Goal: Information Seeking & Learning: Learn about a topic

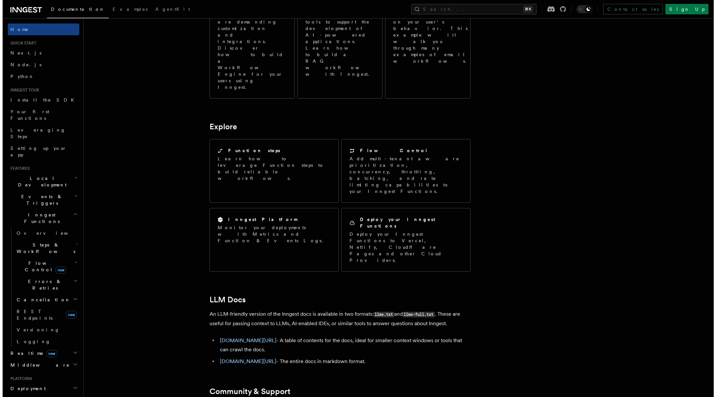
scroll to position [436, 0]
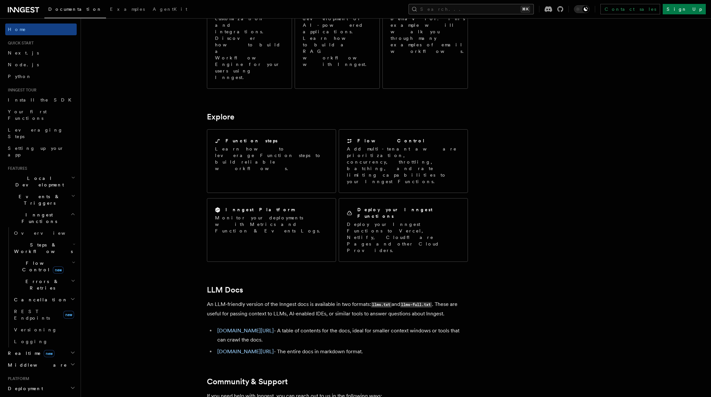
click at [486, 5] on button "Search... ⌘K" at bounding box center [470, 9] width 125 height 10
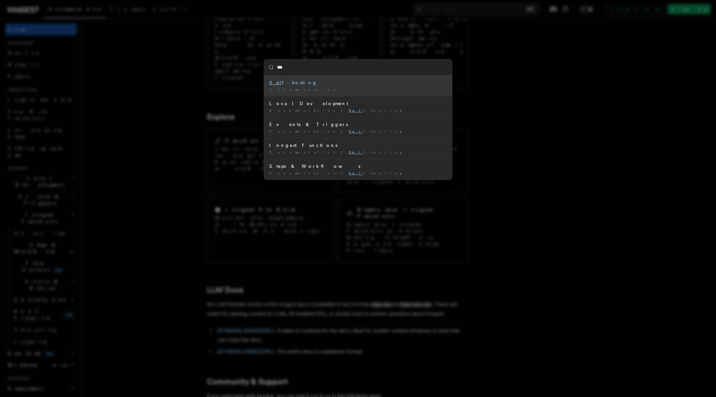
type input "****"
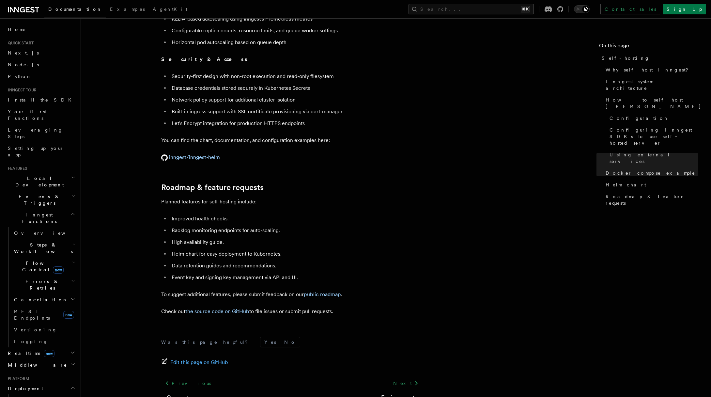
scroll to position [2373, 0]
